Goal: Navigation & Orientation: Find specific page/section

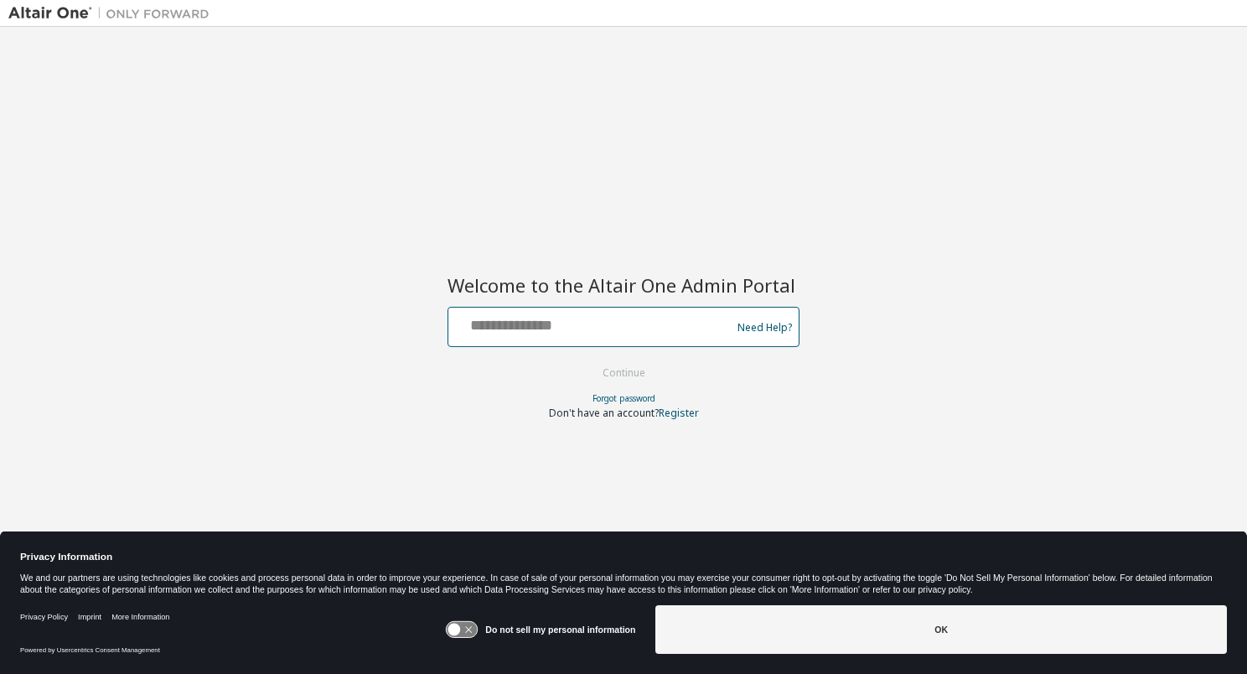
click at [541, 329] on input "text" at bounding box center [592, 323] width 274 height 24
type input "**********"
click at [607, 374] on button "Continue" at bounding box center [624, 372] width 78 height 25
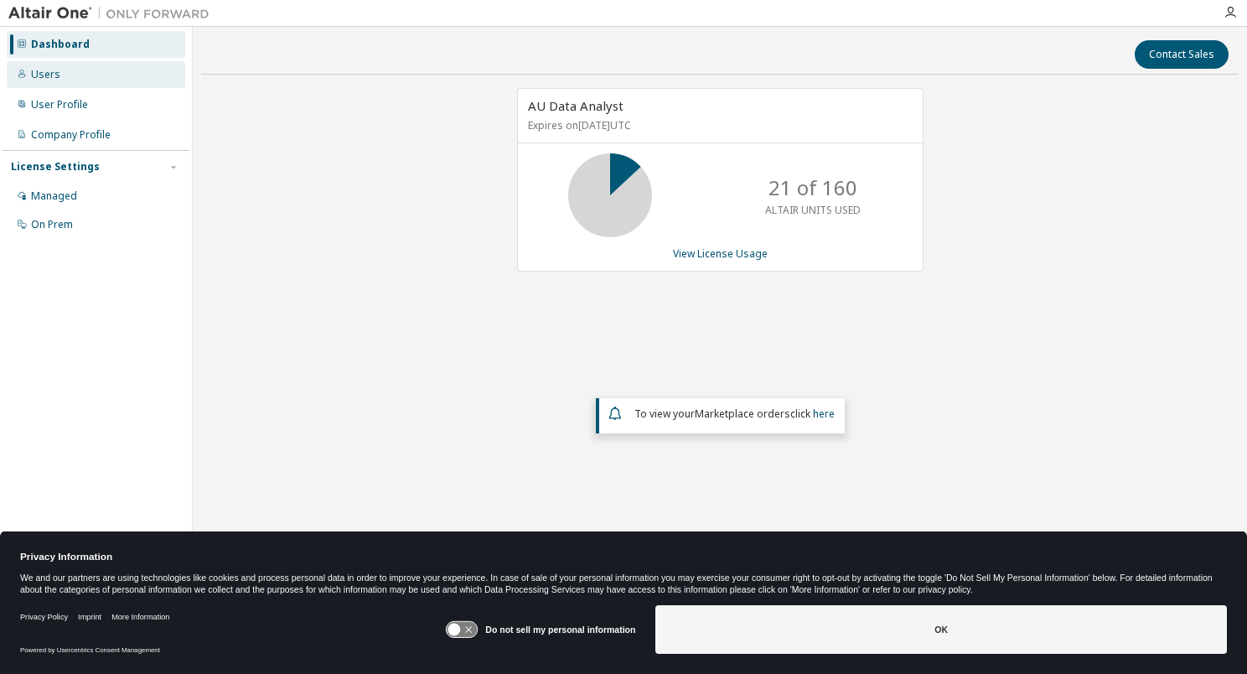
click at [49, 77] on div "Users" at bounding box center [45, 74] width 29 height 13
